Goal: Information Seeking & Learning: Understand process/instructions

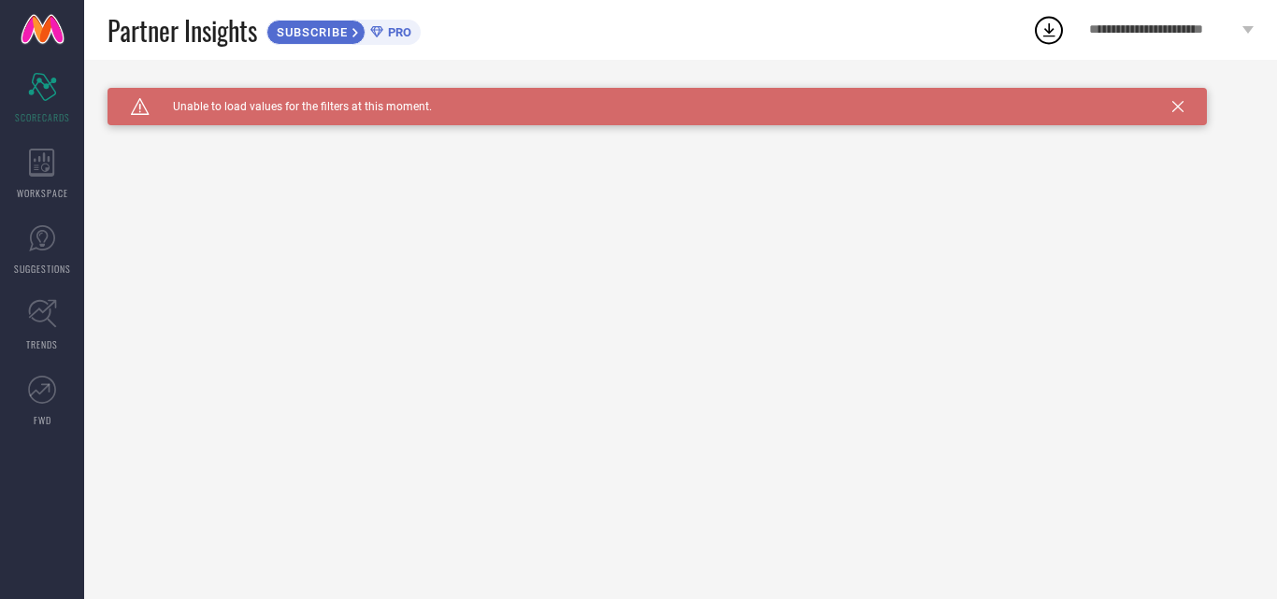
click at [1174, 111] on icon at bounding box center [1178, 106] width 11 height 11
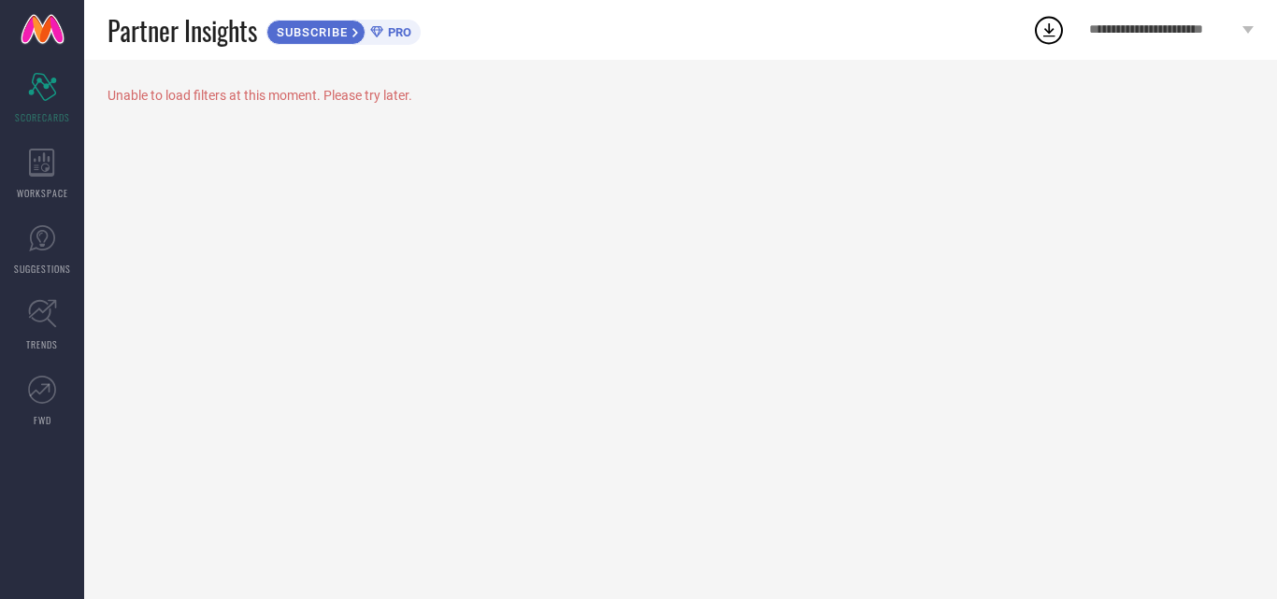
click at [1205, 38] on div "**********" at bounding box center [1171, 30] width 211 height 60
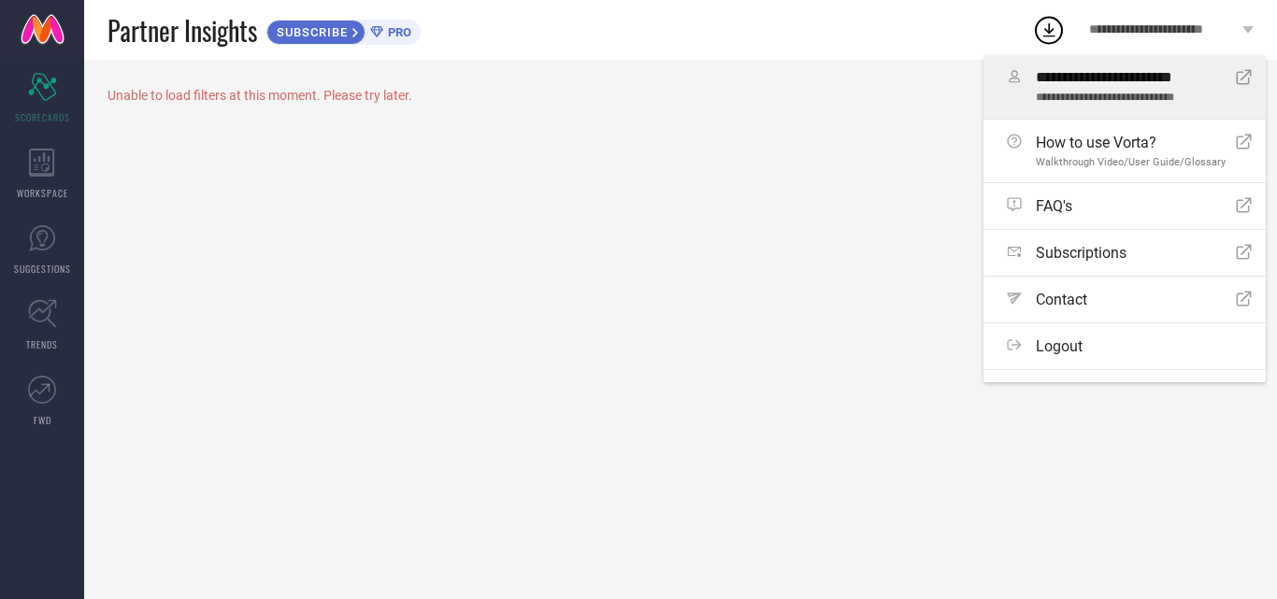
click at [1210, 83] on span "**********" at bounding box center [1129, 78] width 186 height 18
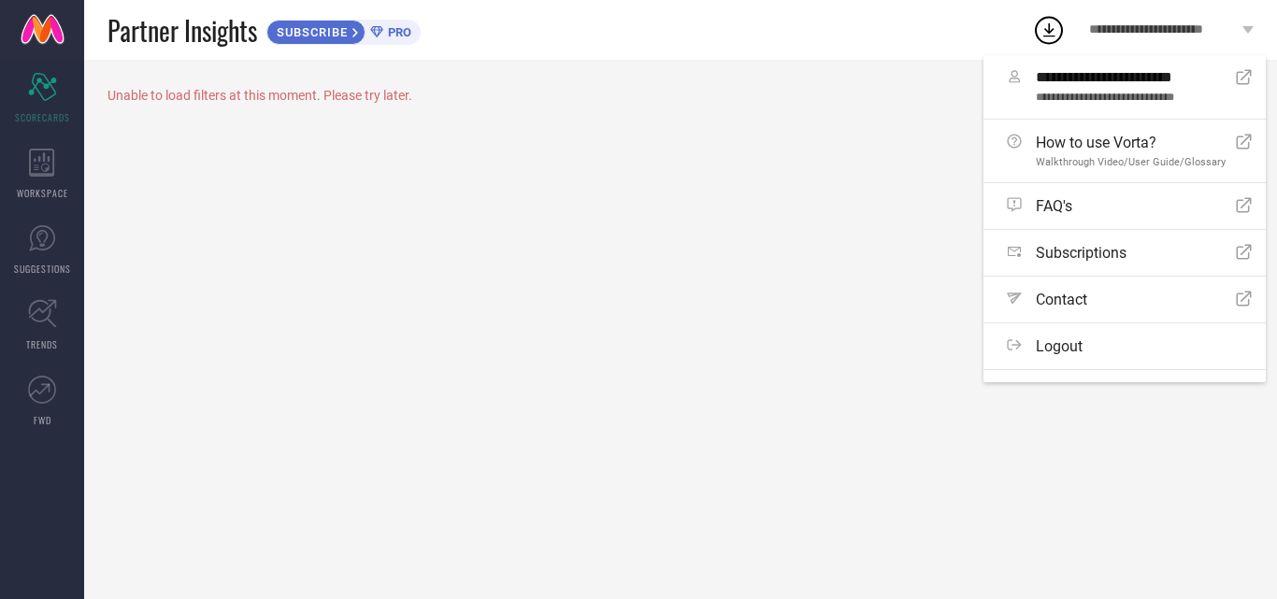
click at [725, 280] on div "Unable to load filters at this moment. Please try later." at bounding box center [680, 330] width 1193 height 540
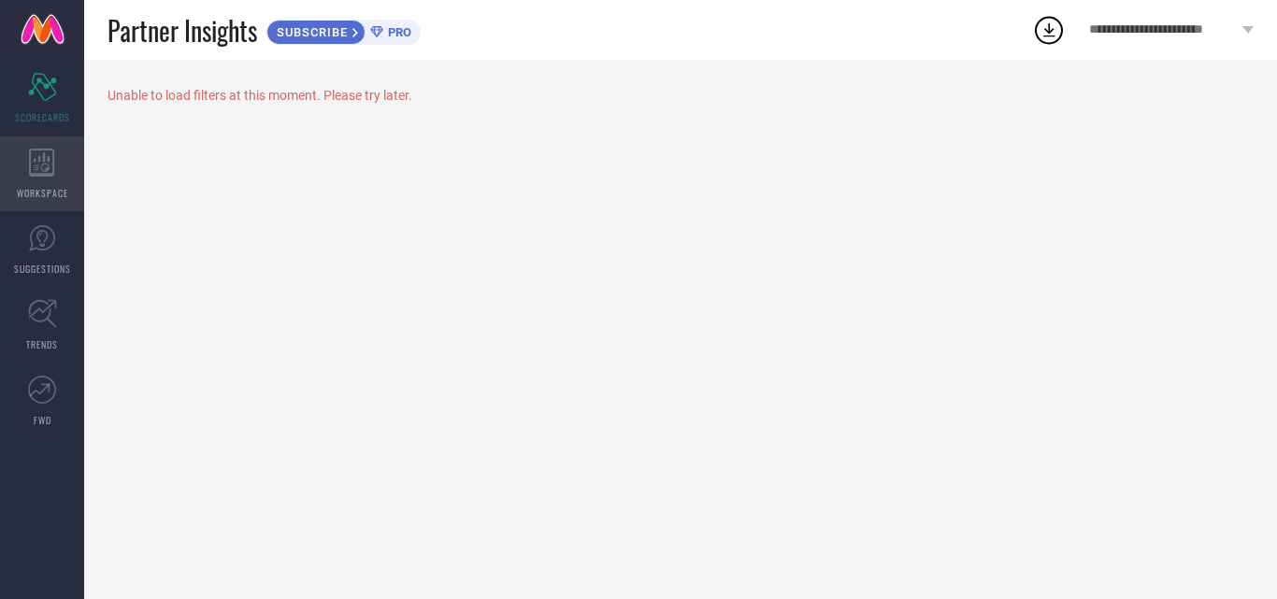
click at [37, 183] on div "WORKSPACE" at bounding box center [42, 174] width 84 height 75
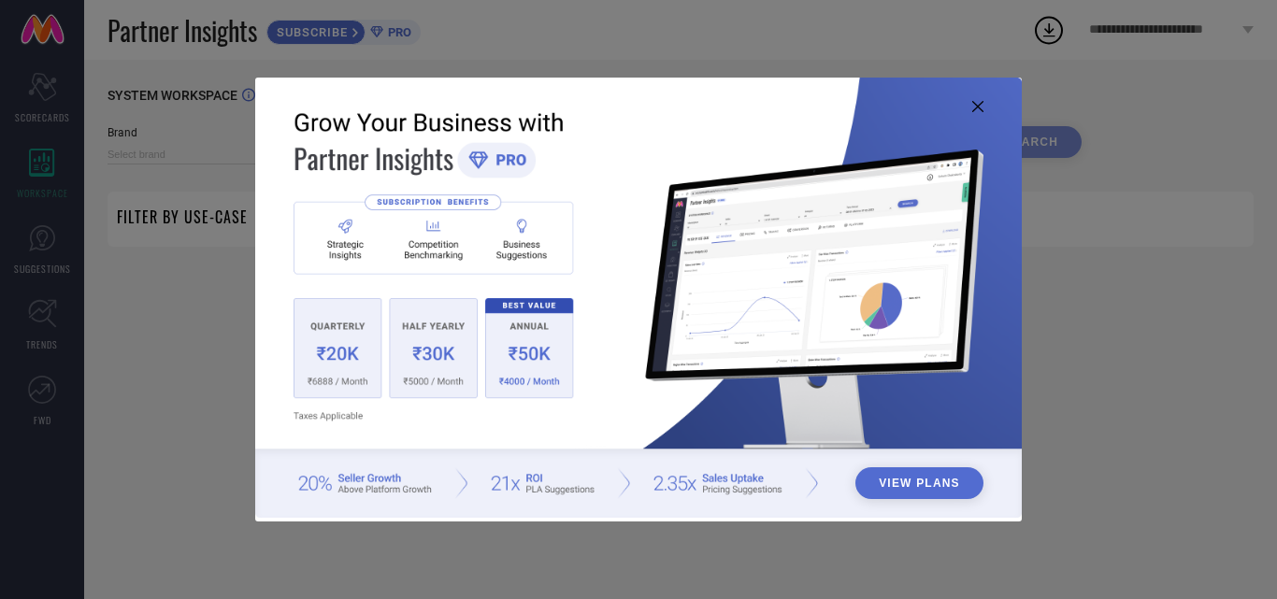
type input "1 STOP FASHION"
type input "All"
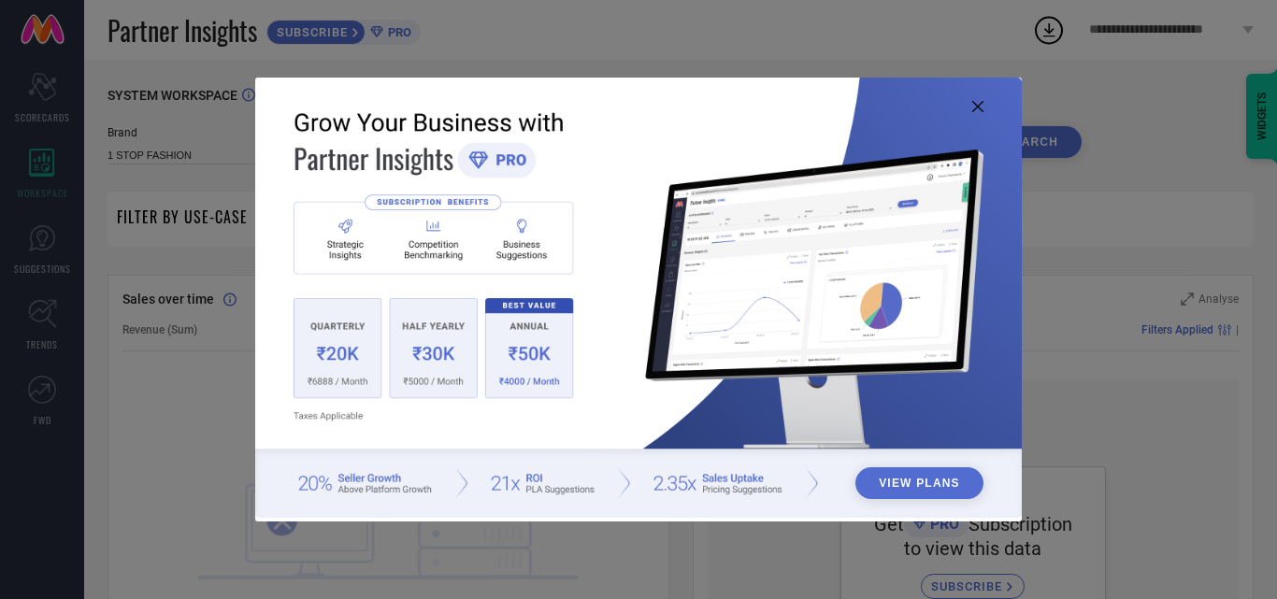
click at [981, 107] on icon at bounding box center [977, 106] width 11 height 11
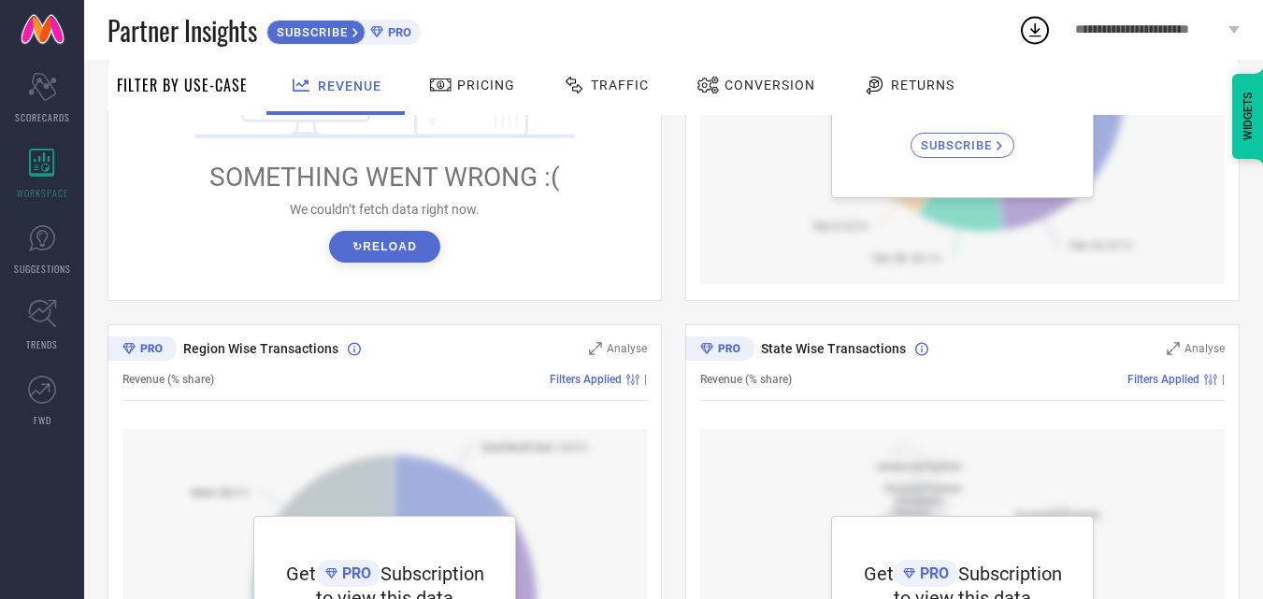
scroll to position [468, 0]
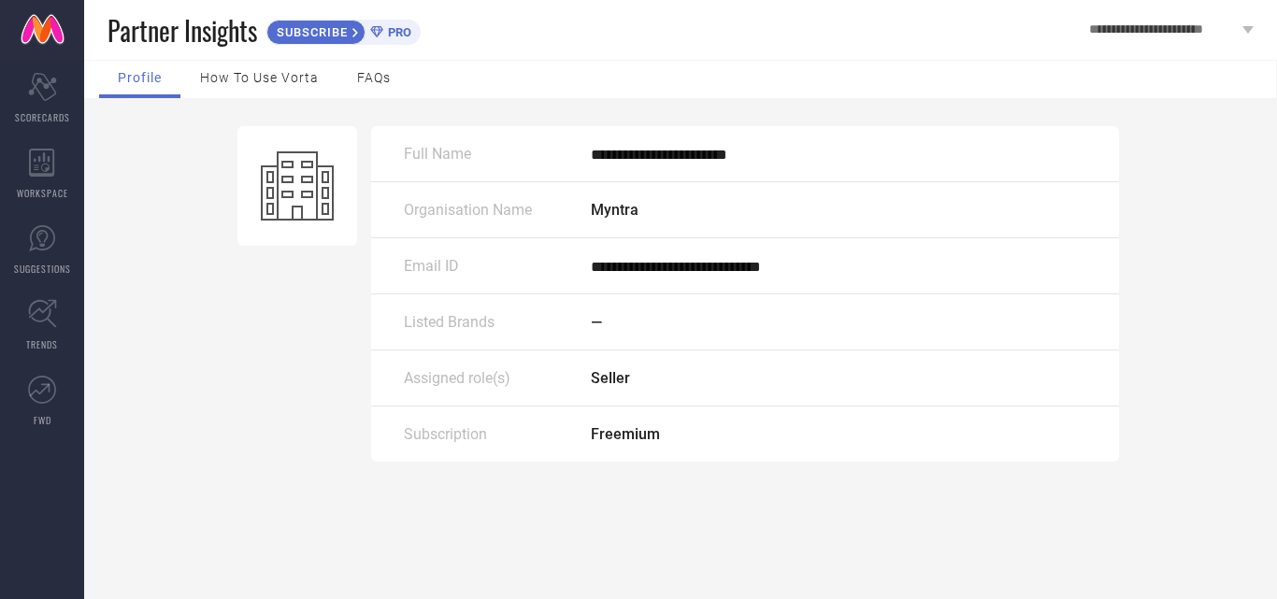
click at [306, 89] on div "How to use Vorta" at bounding box center [259, 79] width 156 height 37
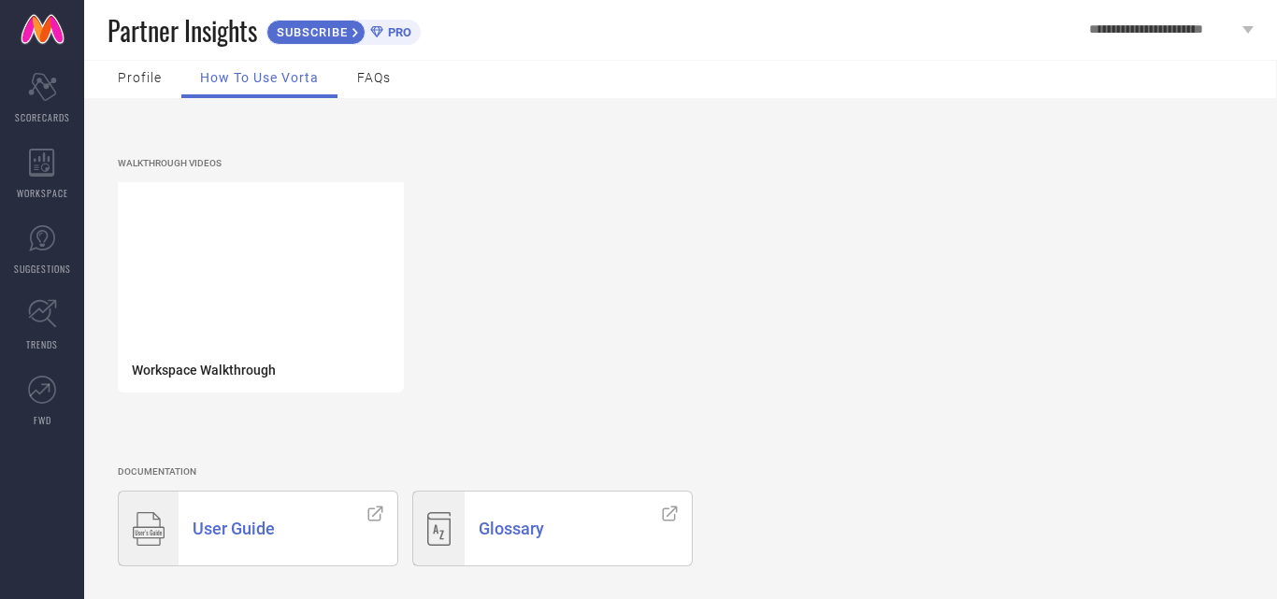
click at [395, 81] on div "FAQs" at bounding box center [373, 79] width 71 height 37
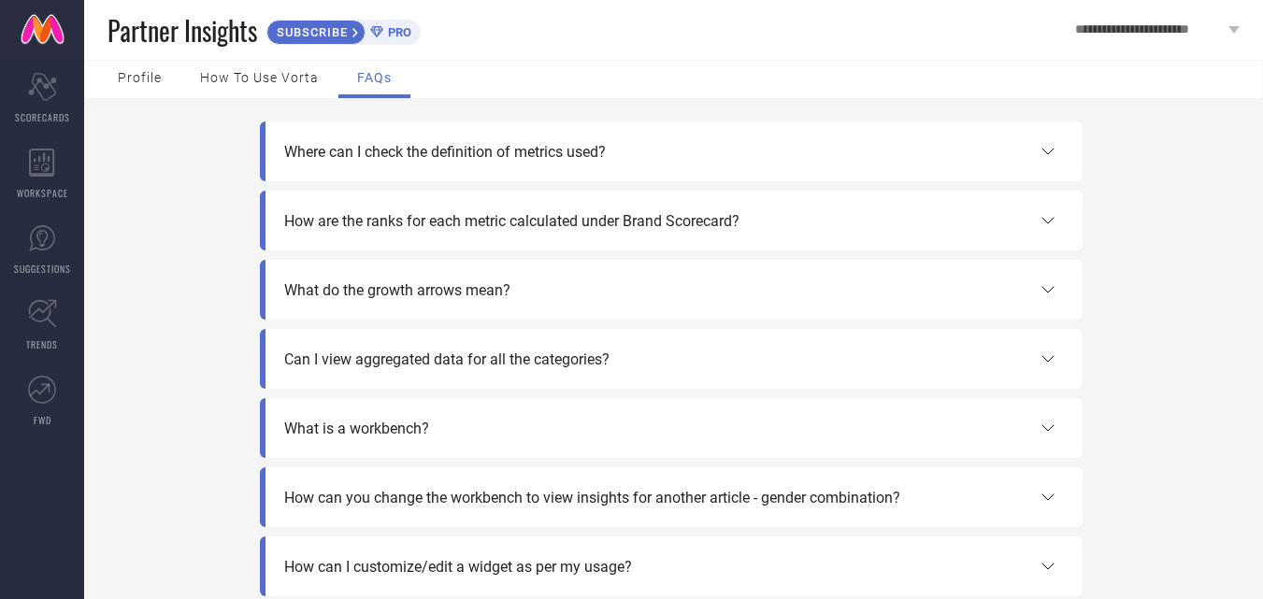
click at [194, 65] on div "How to use Vorta" at bounding box center [259, 79] width 156 height 37
